Goal: Information Seeking & Learning: Learn about a topic

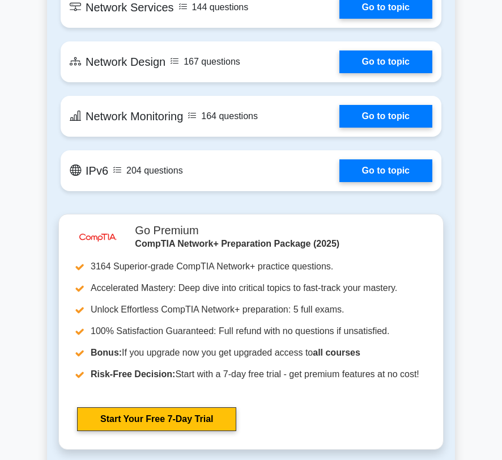
scroll to position [2041, 0]
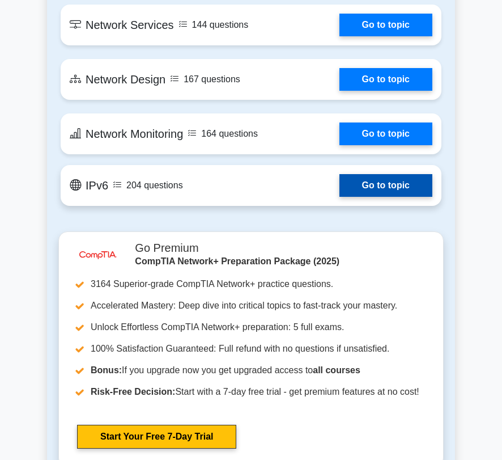
click at [340, 197] on link "Go to topic" at bounding box center [386, 185] width 93 height 23
click at [366, 197] on link "Go to topic" at bounding box center [386, 185] width 93 height 23
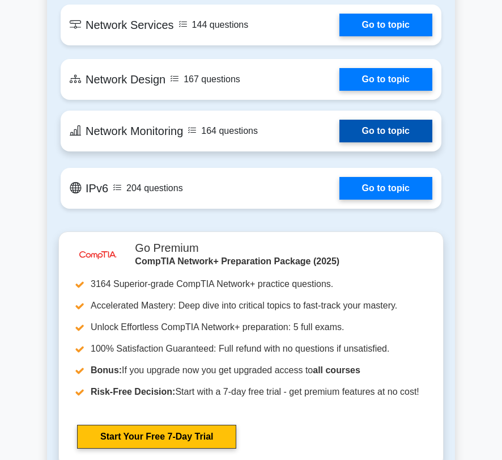
click at [366, 142] on link "Go to topic" at bounding box center [386, 131] width 93 height 23
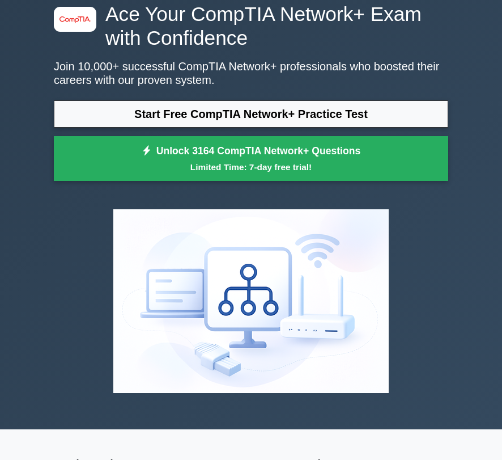
scroll to position [0, 0]
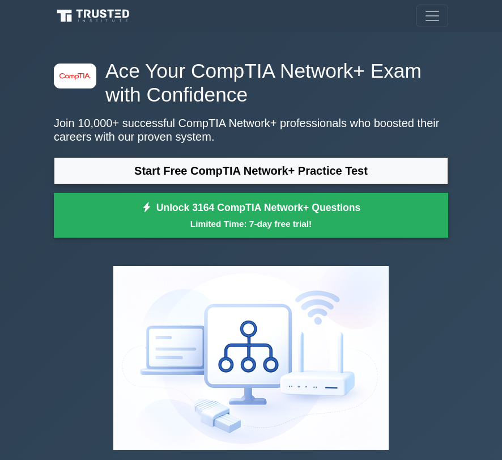
drag, startPoint x: 307, startPoint y: 53, endPoint x: 317, endPoint y: 49, distance: 11.2
click at [307, 53] on div "image/svg+xml Ace Your CompTIA Network+ Exam with Confidence Join 10,000+ succe…" at bounding box center [251, 259] width 408 height 454
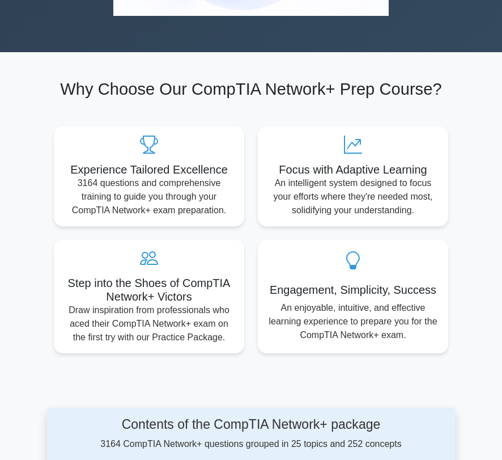
scroll to position [454, 0]
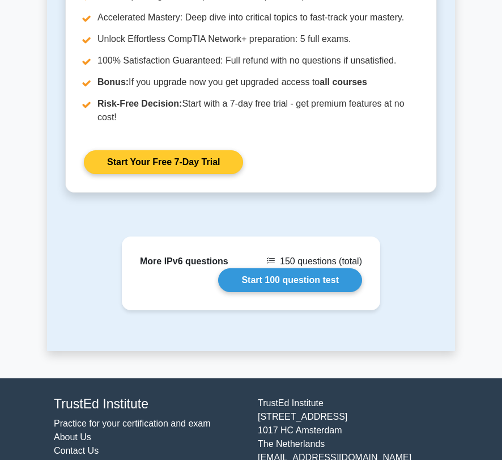
scroll to position [1538, 0]
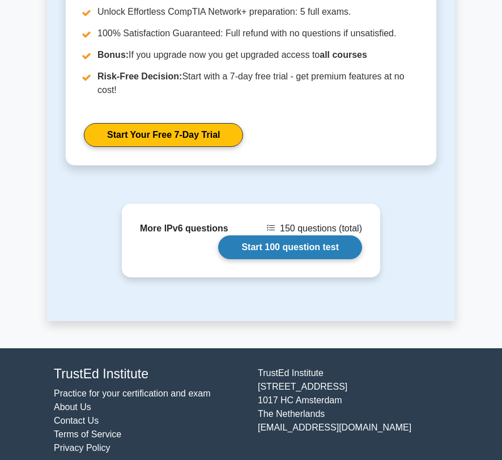
click at [257, 235] on link "Start 100 question test" at bounding box center [290, 247] width 144 height 24
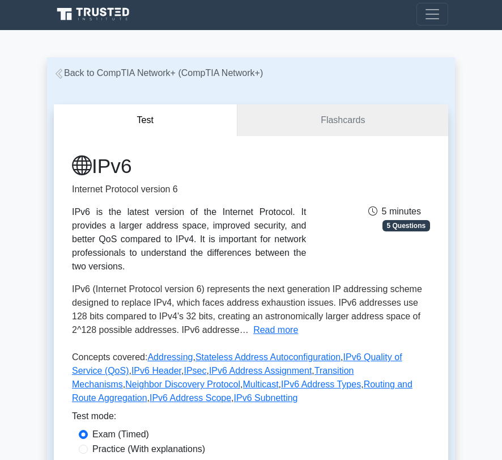
scroll to position [0, 0]
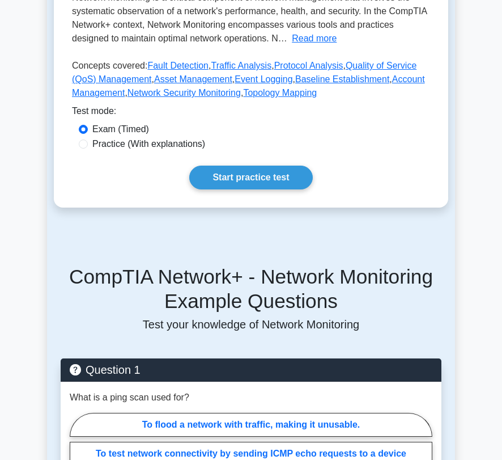
scroll to position [283, 0]
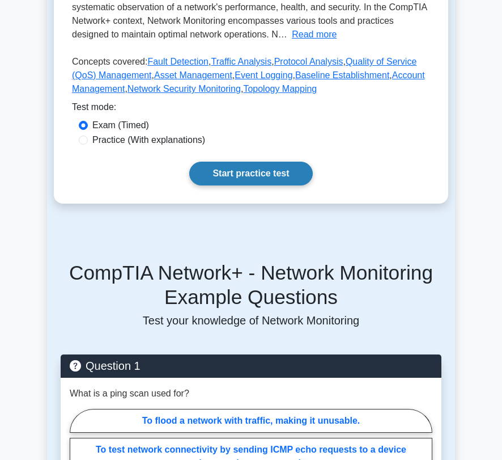
click at [265, 180] on link "Start practice test" at bounding box center [250, 174] width 123 height 24
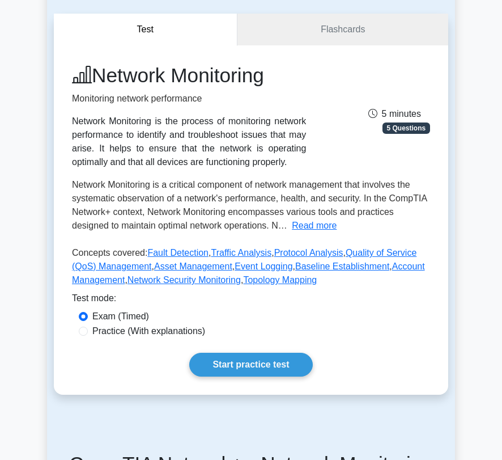
scroll to position [0, 0]
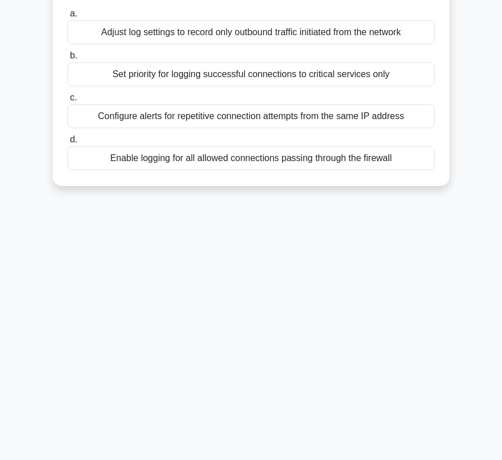
scroll to position [148, 0]
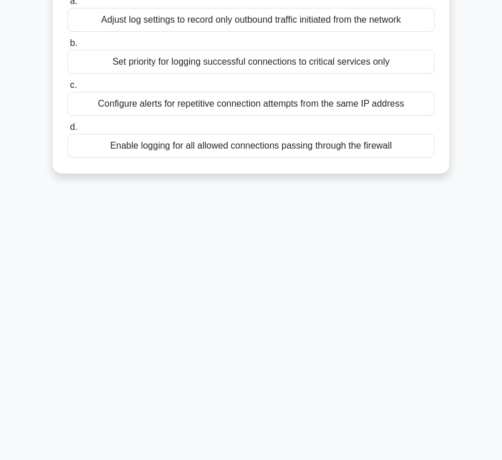
click at [337, 264] on div "4:48 Stop CompTIA Network+ - Network Monitoring Advanced 1/5 When configuring e…" at bounding box center [251, 171] width 408 height 567
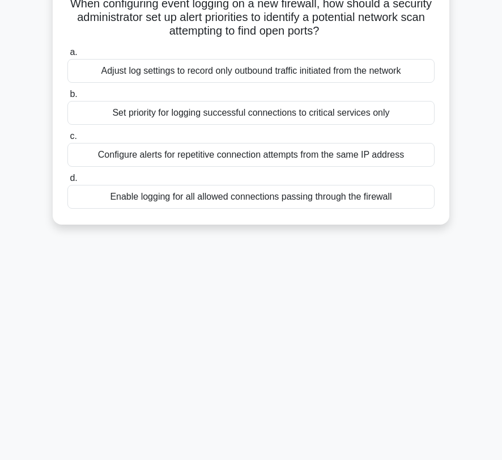
scroll to position [0, 0]
